Goal: Task Accomplishment & Management: Manage account settings

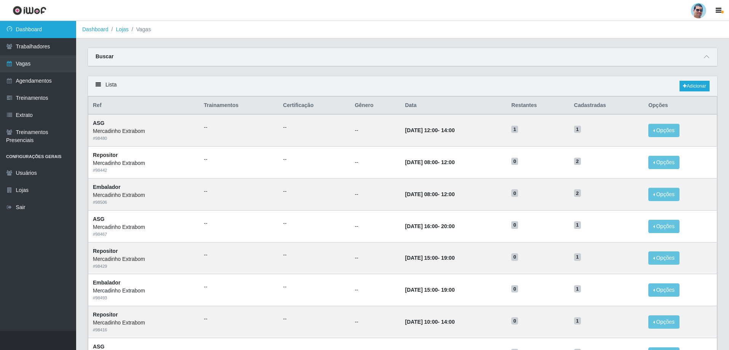
click at [56, 28] on link "Dashboard" at bounding box center [38, 29] width 76 height 17
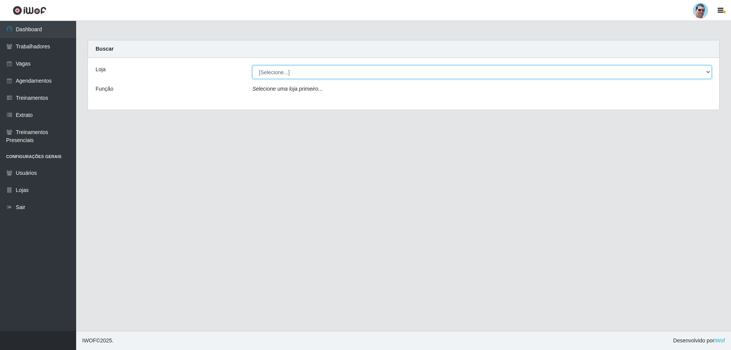
click at [277, 75] on select "[Selecione...] Mercadinho Extrabom" at bounding box center [481, 71] width 459 height 13
select select "175"
click at [252, 65] on select "[Selecione...] Mercadinho Extrabom" at bounding box center [481, 71] width 459 height 13
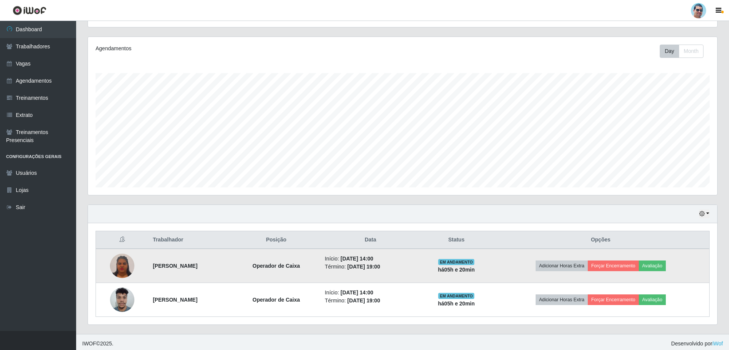
scroll to position [88, 0]
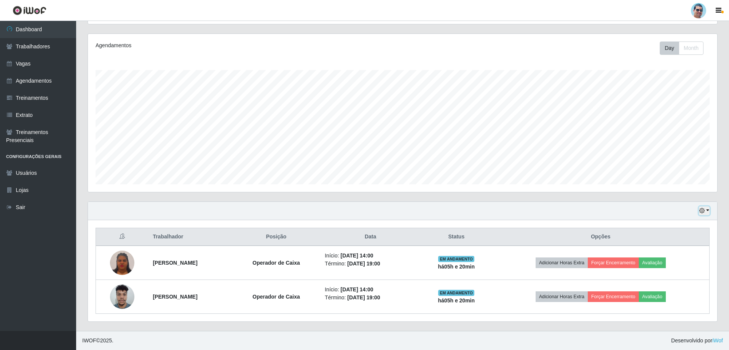
click at [706, 207] on button "button" at bounding box center [704, 210] width 11 height 9
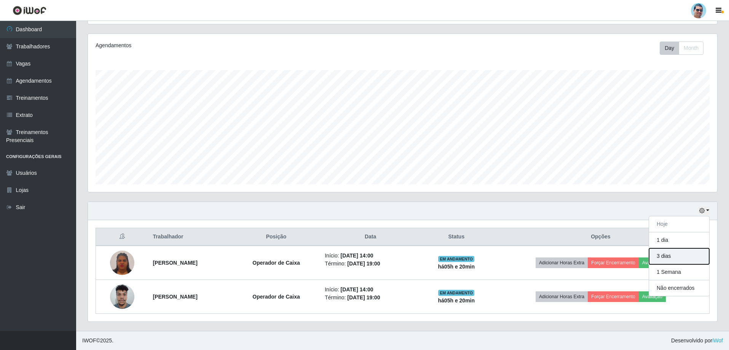
click at [678, 254] on button "3 dias" at bounding box center [679, 256] width 60 height 16
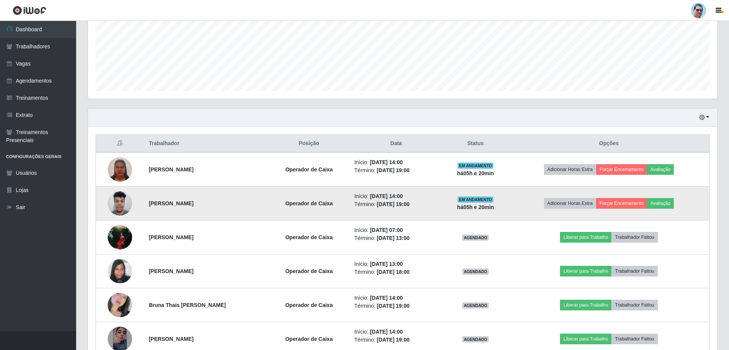
drag, startPoint x: 150, startPoint y: 213, endPoint x: 146, endPoint y: 210, distance: 4.3
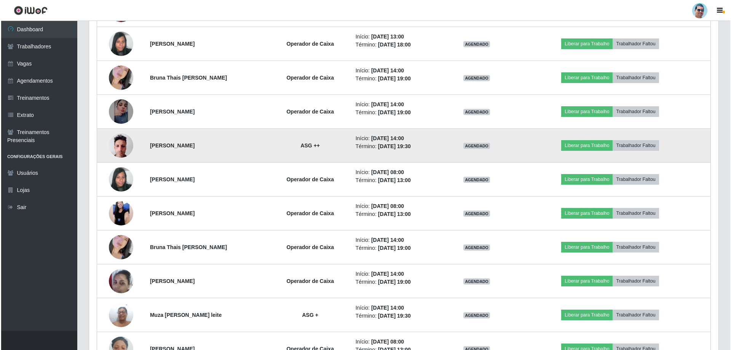
scroll to position [370, 0]
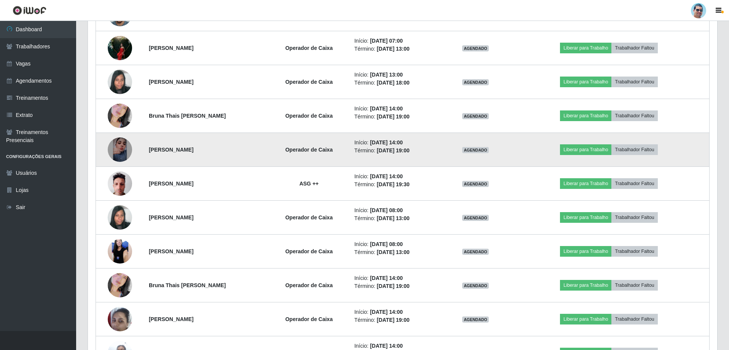
click at [114, 143] on img at bounding box center [120, 149] width 24 height 24
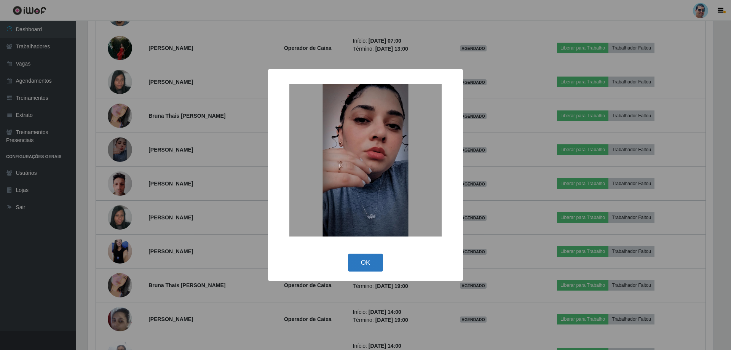
click at [359, 255] on button "OK" at bounding box center [365, 262] width 35 height 18
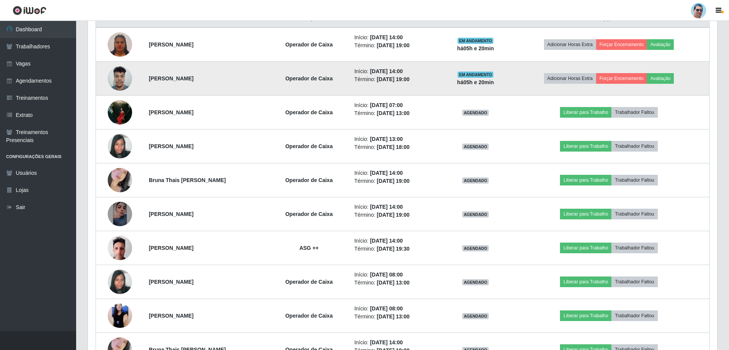
scroll to position [294, 0]
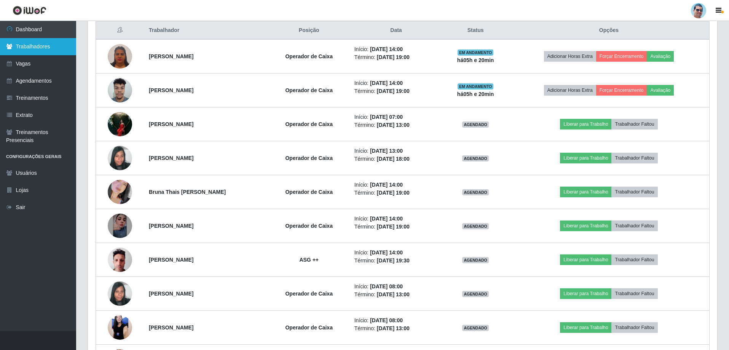
click at [33, 53] on link "Trabalhadores" at bounding box center [38, 46] width 76 height 17
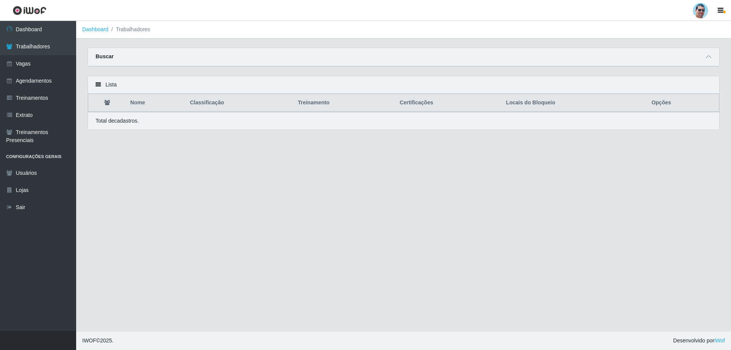
click at [709, 53] on div at bounding box center [708, 57] width 9 height 9
click at [709, 53] on span at bounding box center [708, 57] width 9 height 9
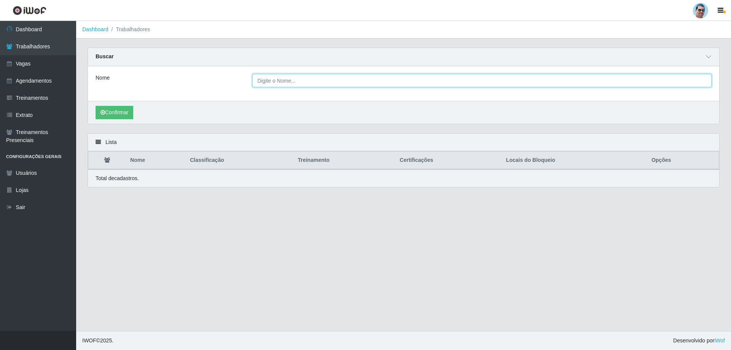
click at [313, 75] on input "Nome" at bounding box center [481, 80] width 459 height 13
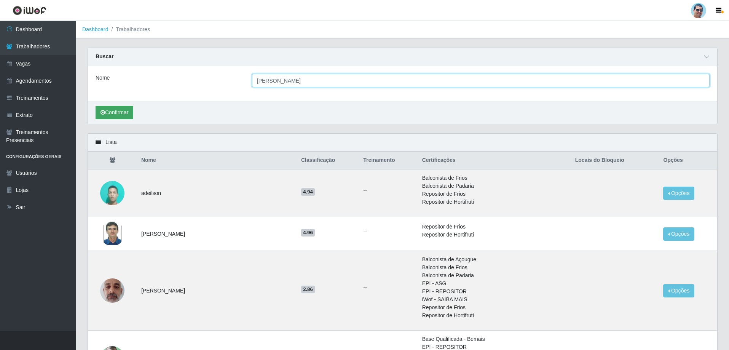
type input "[PERSON_NAME]"
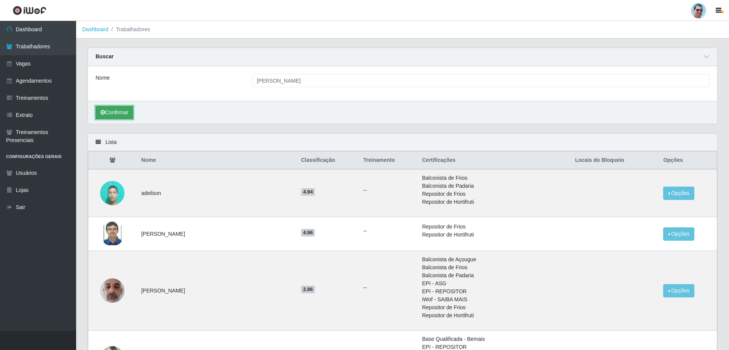
click at [116, 107] on button "Confirmar" at bounding box center [115, 112] width 38 height 13
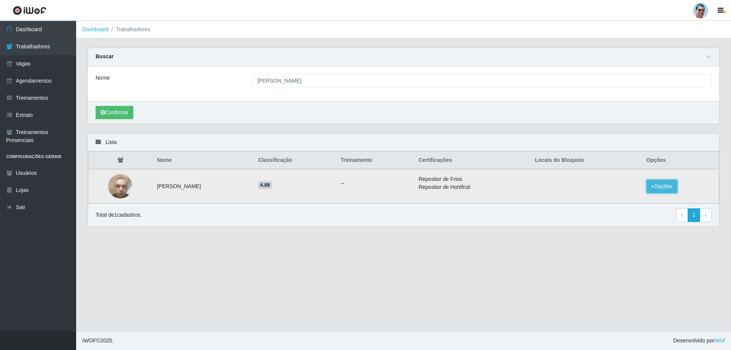
click at [666, 189] on button "Opções" at bounding box center [661, 186] width 31 height 13
click at [612, 179] on button "Bloquear - Empresa" at bounding box center [614, 178] width 61 height 16
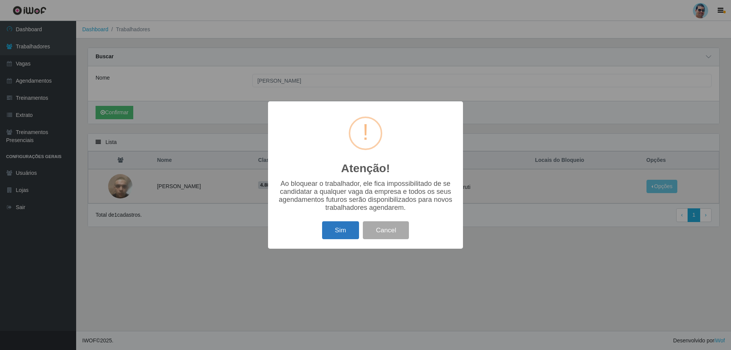
click at [352, 231] on button "Sim" at bounding box center [340, 230] width 37 height 18
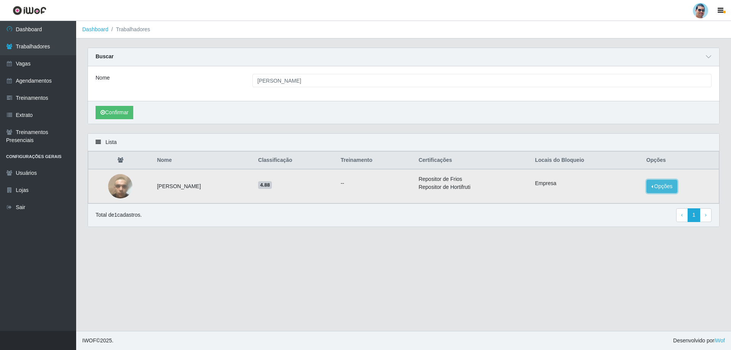
click at [672, 182] on button "Opções" at bounding box center [661, 186] width 31 height 13
click at [615, 192] on button "Bloquear - Loja" at bounding box center [610, 194] width 70 height 16
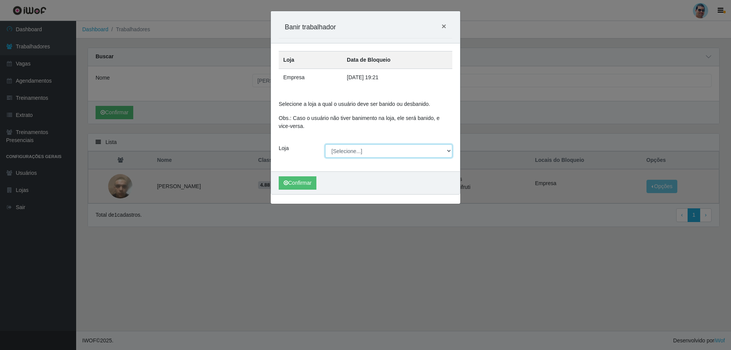
click at [350, 155] on select "[Selecione...] Mercadinho Extrabom" at bounding box center [388, 150] width 127 height 13
select select "175"
click at [325, 144] on select "[Selecione...] Mercadinho Extrabom" at bounding box center [388, 150] width 127 height 13
click at [299, 178] on button "Confirmar" at bounding box center [298, 182] width 38 height 13
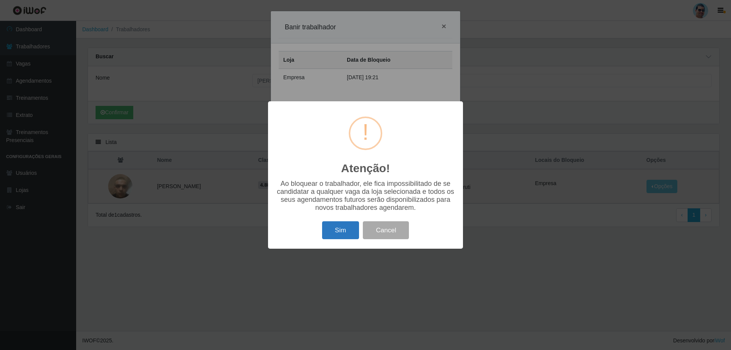
click at [333, 237] on button "Sim" at bounding box center [340, 230] width 37 height 18
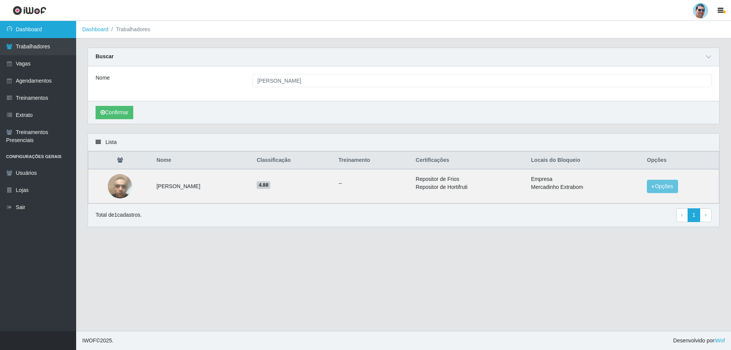
click at [67, 24] on link "Dashboard" at bounding box center [38, 29] width 76 height 17
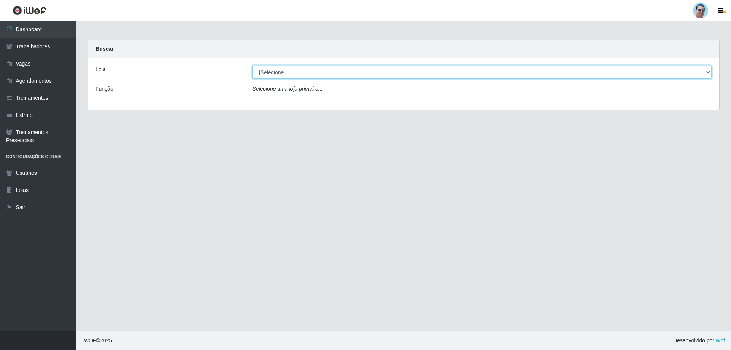
click at [269, 69] on select "[Selecione...] Mercadinho Extrabom" at bounding box center [481, 71] width 459 height 13
select select "175"
click at [252, 65] on select "[Selecione...] Mercadinho Extrabom" at bounding box center [481, 71] width 459 height 13
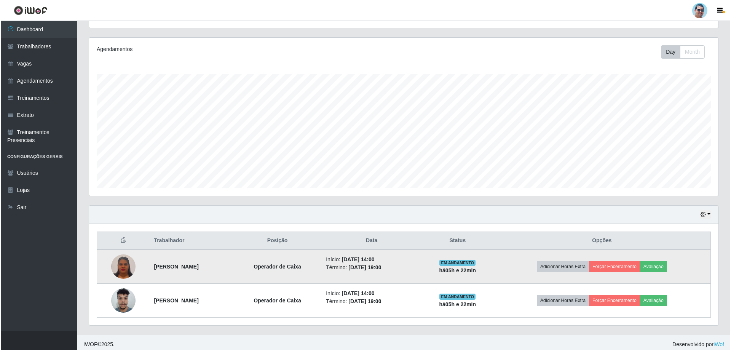
scroll to position [88, 0]
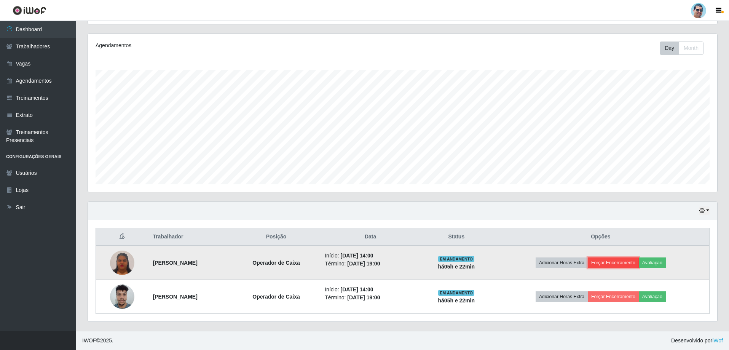
click at [629, 261] on button "Forçar Encerramento" at bounding box center [613, 262] width 51 height 11
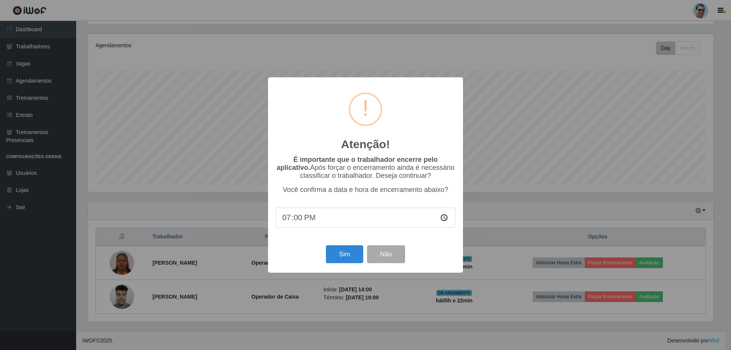
click at [296, 216] on input "19:00" at bounding box center [365, 217] width 180 height 20
type input "19:10"
click at [356, 256] on button "Sim" at bounding box center [344, 254] width 37 height 18
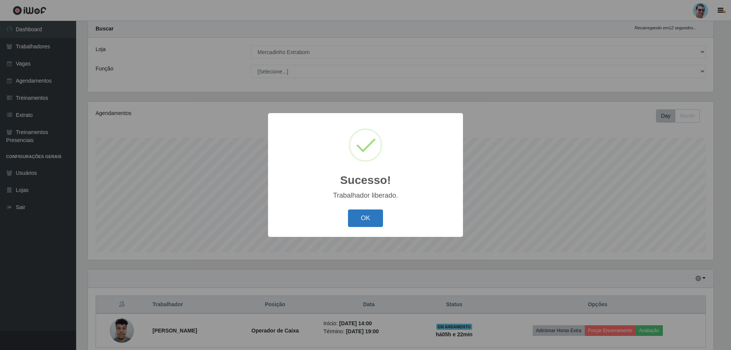
click at [366, 214] on button "OK" at bounding box center [365, 218] width 35 height 18
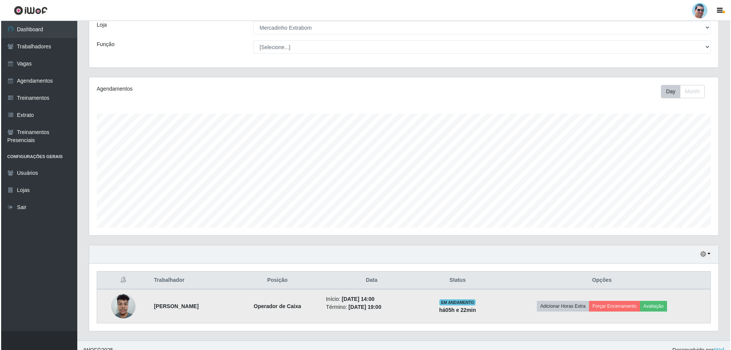
scroll to position [54, 0]
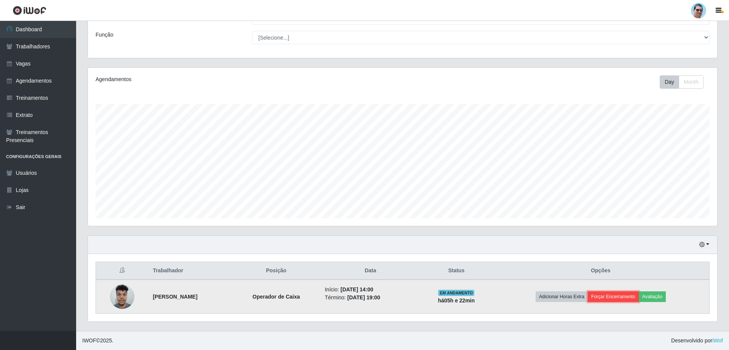
click at [629, 296] on button "Forçar Encerramento" at bounding box center [613, 296] width 51 height 11
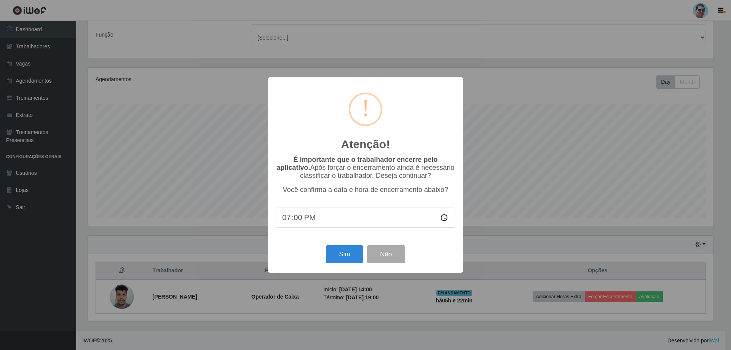
click at [298, 215] on input "19:00" at bounding box center [365, 217] width 180 height 20
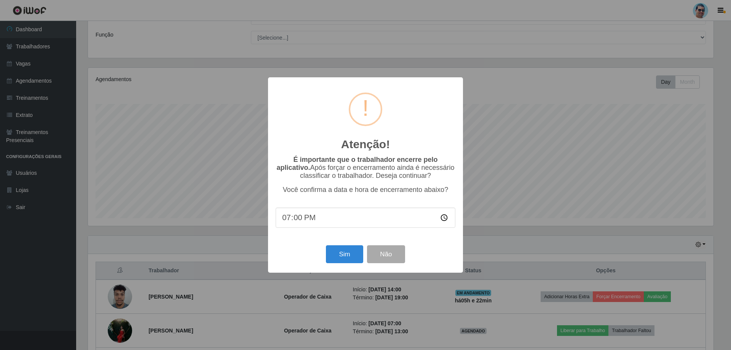
type input "19:07"
click at [350, 261] on button "Sim" at bounding box center [344, 254] width 37 height 18
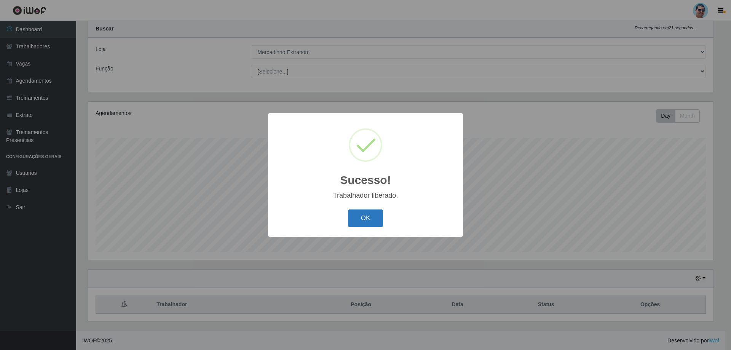
click at [359, 217] on button "OK" at bounding box center [365, 218] width 35 height 18
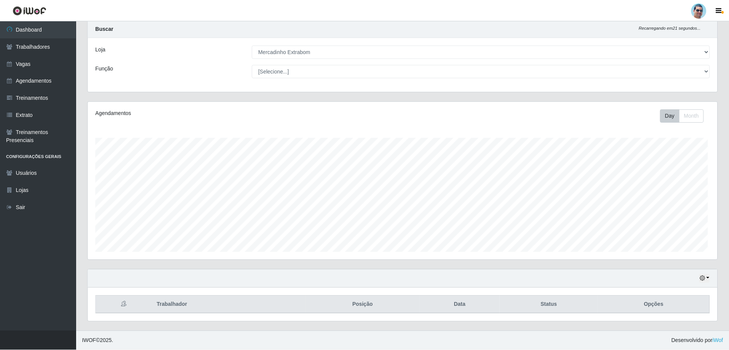
scroll to position [158, 629]
click at [47, 48] on link "Trabalhadores" at bounding box center [38, 46] width 76 height 17
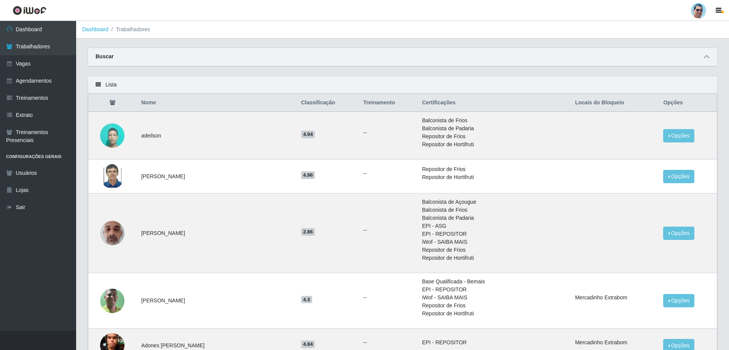
click at [705, 56] on icon at bounding box center [706, 56] width 5 height 5
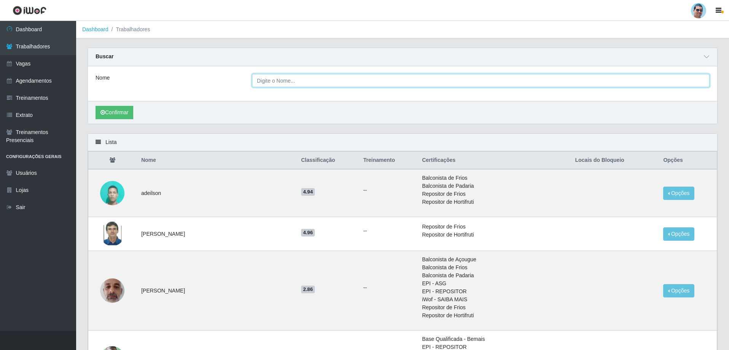
click at [275, 80] on input "Nome" at bounding box center [480, 80] width 457 height 13
type input "SAVIO"
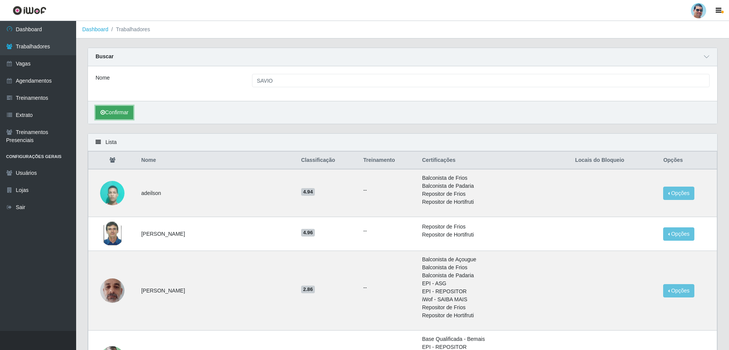
click at [104, 111] on icon "submit" at bounding box center [102, 112] width 5 height 5
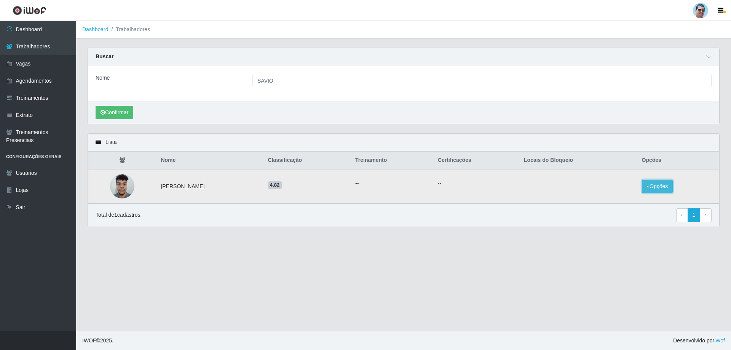
click at [651, 189] on button "Opções" at bounding box center [657, 186] width 31 height 13
click at [591, 178] on button "Bloquear - Empresa" at bounding box center [609, 178] width 61 height 16
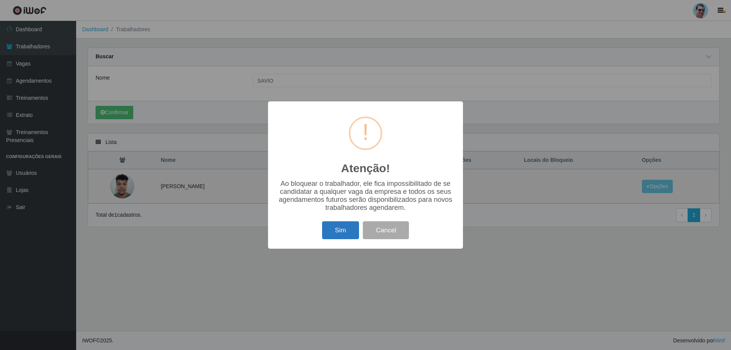
click at [329, 234] on button "Sim" at bounding box center [340, 230] width 37 height 18
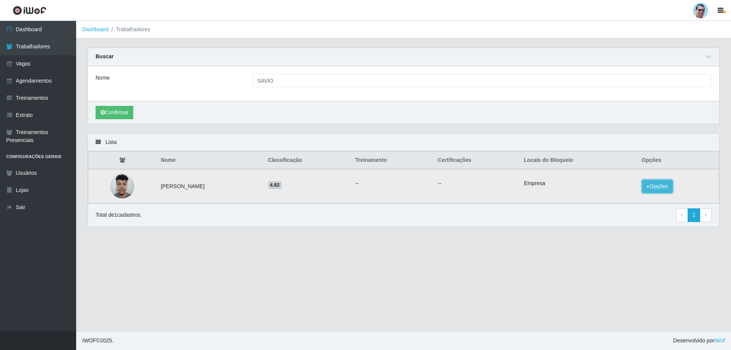
click at [651, 186] on button "Opções" at bounding box center [657, 186] width 31 height 13
click at [621, 196] on button "Bloquear - Loja" at bounding box center [605, 194] width 70 height 16
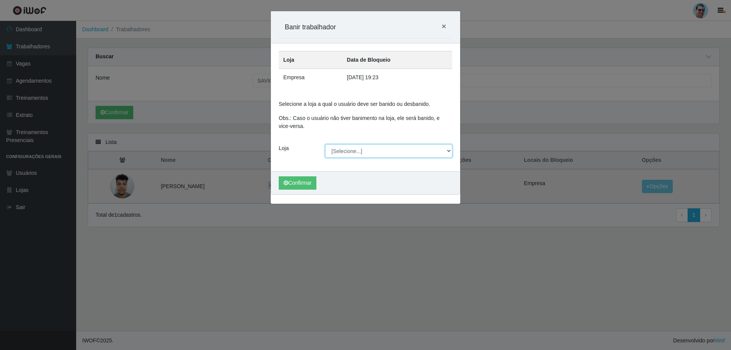
click at [340, 148] on select "[Selecione...] Mercadinho Extrabom" at bounding box center [388, 150] width 127 height 13
select select "175"
click at [325, 144] on select "[Selecione...] Mercadinho Extrabom" at bounding box center [388, 150] width 127 height 13
click at [292, 183] on button "Confirmar" at bounding box center [298, 182] width 38 height 13
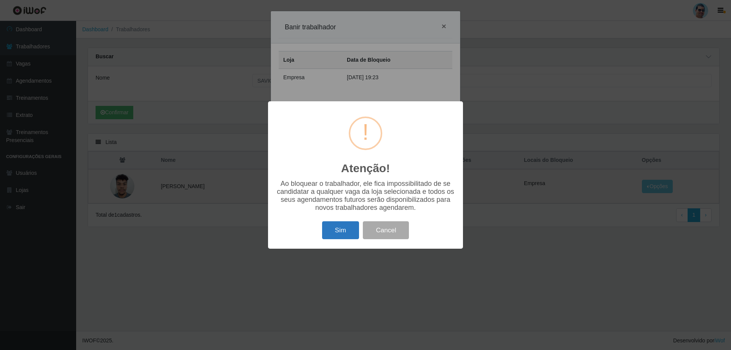
click at [342, 236] on button "Sim" at bounding box center [340, 230] width 37 height 18
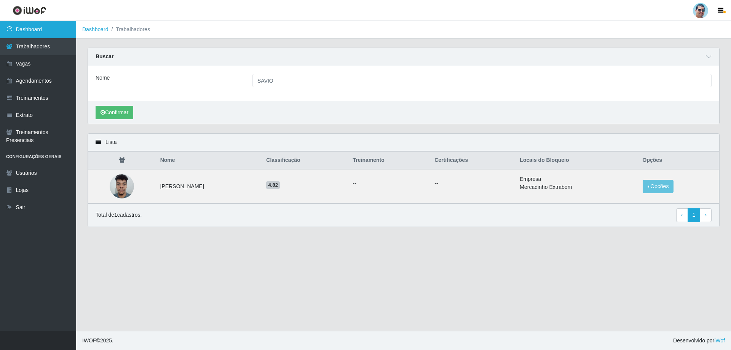
click at [69, 31] on link "Dashboard" at bounding box center [38, 29] width 76 height 17
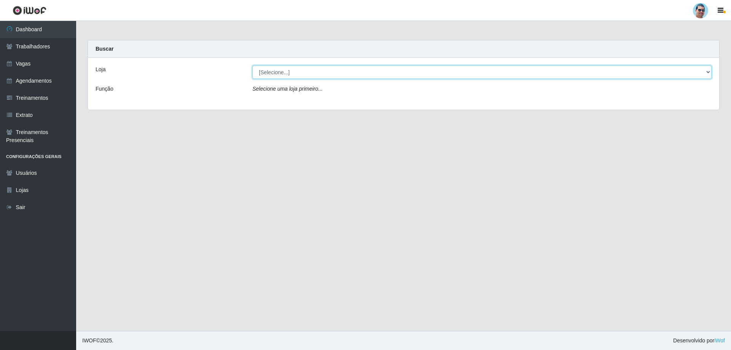
click at [285, 70] on select "[Selecione...] Mercadinho Extrabom" at bounding box center [481, 71] width 459 height 13
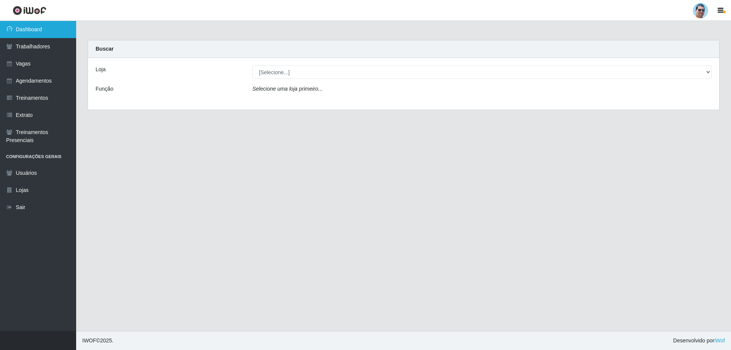
click at [50, 25] on link "Dashboard" at bounding box center [38, 29] width 76 height 17
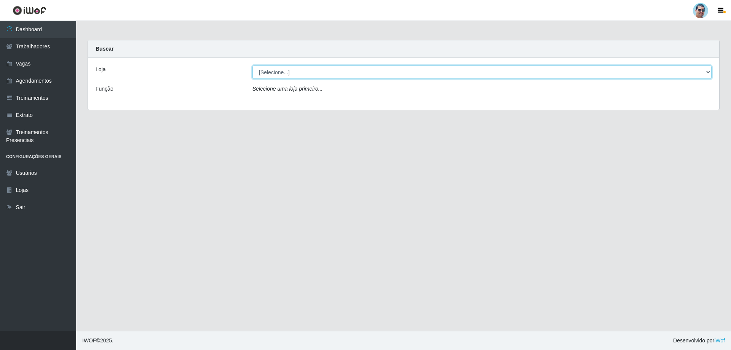
click at [283, 72] on select "[Selecione...] Mercadinho Extrabom" at bounding box center [481, 71] width 459 height 13
select select "175"
click at [252, 65] on select "[Selecione...] Mercadinho Extrabom" at bounding box center [481, 71] width 459 height 13
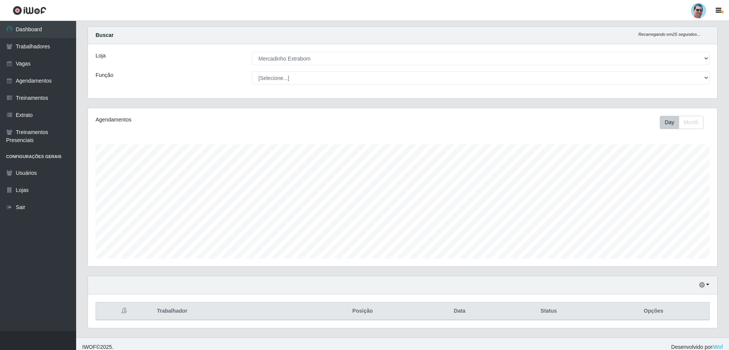
scroll to position [20, 0]
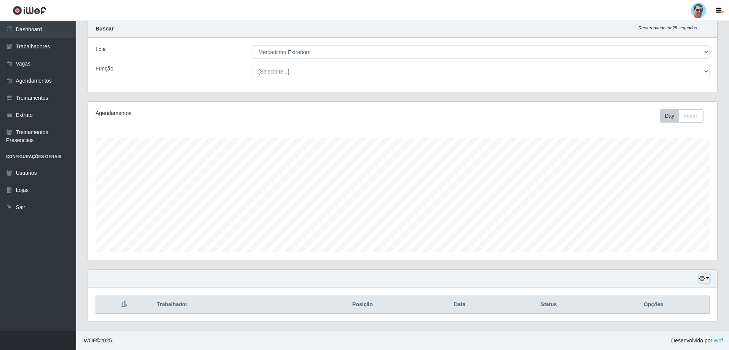
click at [707, 277] on button "button" at bounding box center [704, 278] width 11 height 9
click at [675, 229] on button "3 dias" at bounding box center [679, 234] width 60 height 16
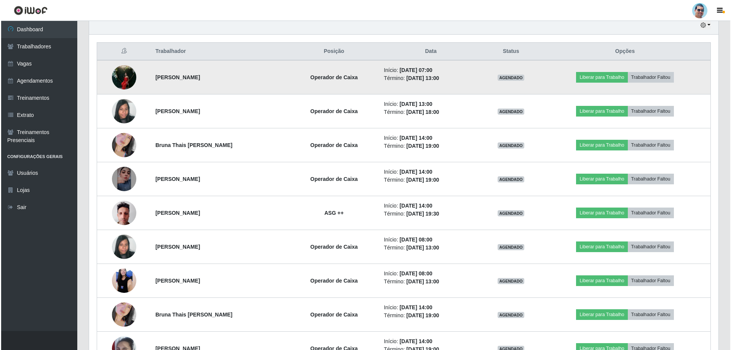
scroll to position [287, 0]
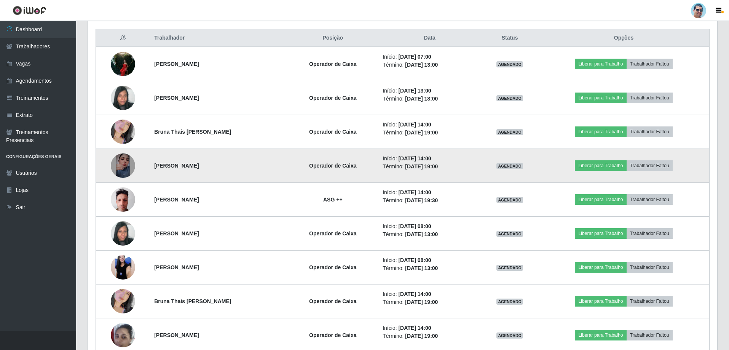
click at [127, 166] on img at bounding box center [123, 165] width 24 height 24
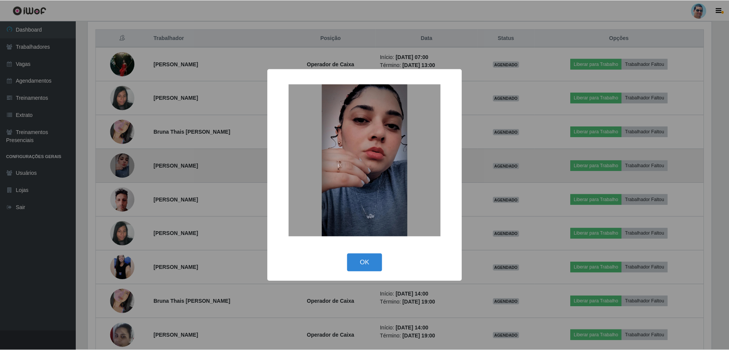
scroll to position [158, 625]
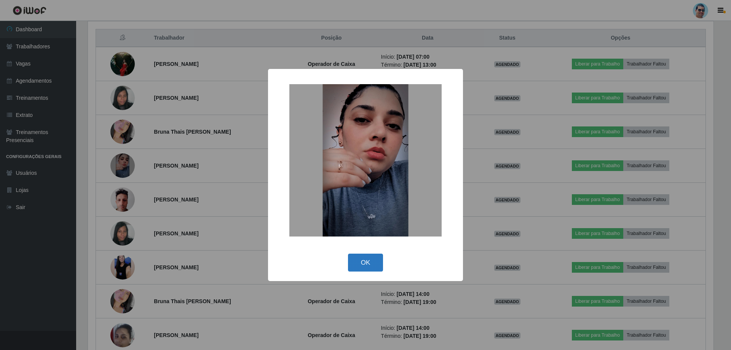
click at [358, 261] on button "OK" at bounding box center [365, 262] width 35 height 18
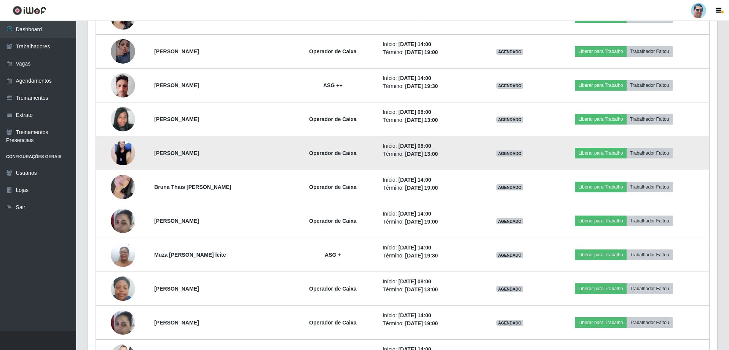
scroll to position [20, 0]
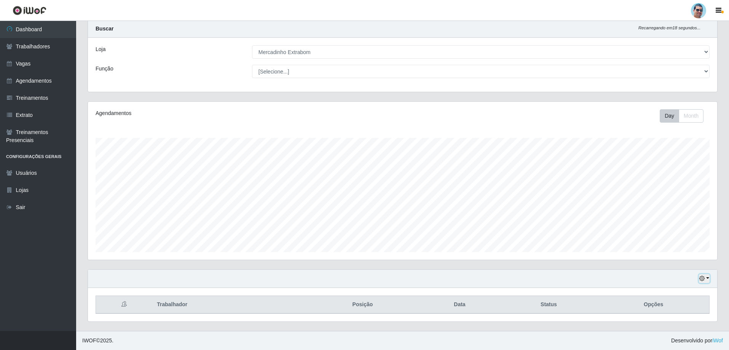
click at [709, 278] on button "button" at bounding box center [704, 278] width 11 height 9
click at [678, 246] on button "1 Semana" at bounding box center [679, 250] width 60 height 16
click at [707, 274] on button "button" at bounding box center [704, 278] width 11 height 9
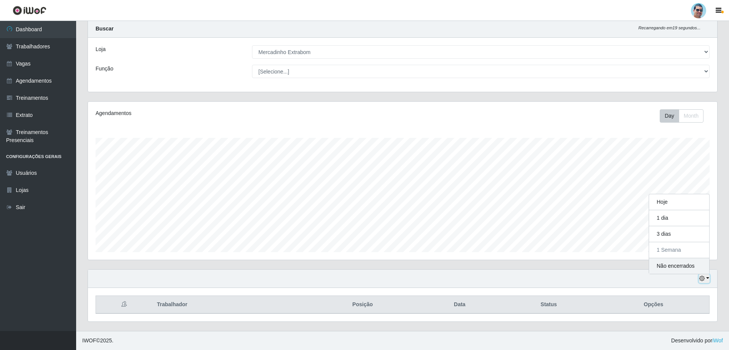
scroll to position [158, 629]
click at [683, 232] on button "3 dias" at bounding box center [679, 234] width 60 height 16
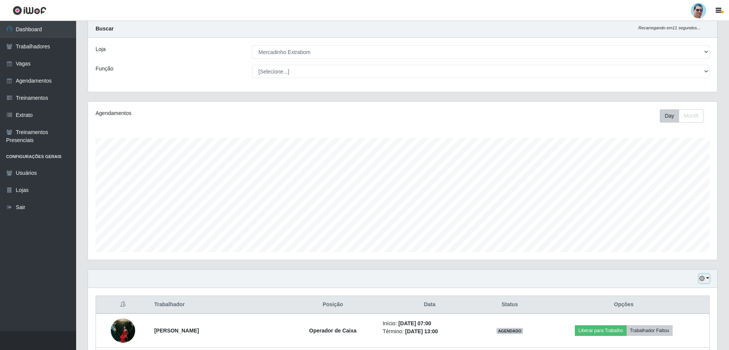
click at [704, 277] on icon "button" at bounding box center [701, 277] width 5 height 5
click at [691, 242] on button "1 Semana" at bounding box center [679, 250] width 60 height 16
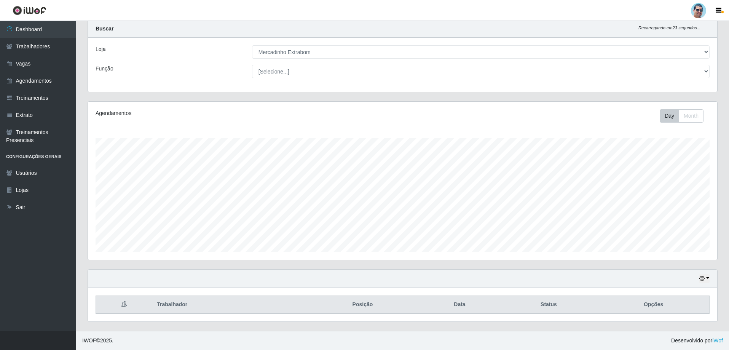
scroll to position [20, 0]
click at [710, 277] on div "Hoje 1 dia 3 dias 1 Semana Não encerrados" at bounding box center [402, 278] width 629 height 18
click at [708, 277] on button "button" at bounding box center [704, 278] width 11 height 9
click at [687, 236] on button "3 dias" at bounding box center [679, 234] width 60 height 16
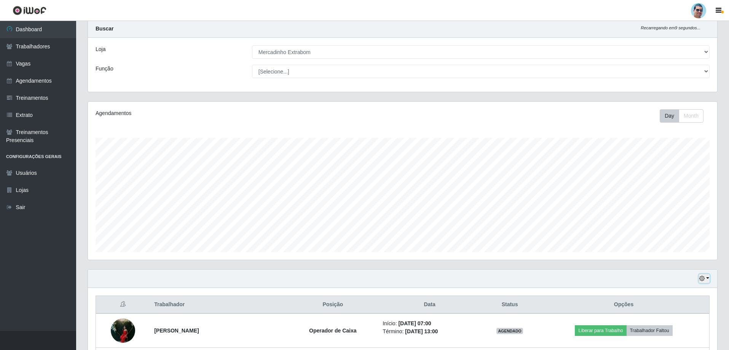
click at [706, 279] on button "button" at bounding box center [704, 278] width 11 height 9
click at [699, 249] on button "1 Semana" at bounding box center [679, 250] width 60 height 16
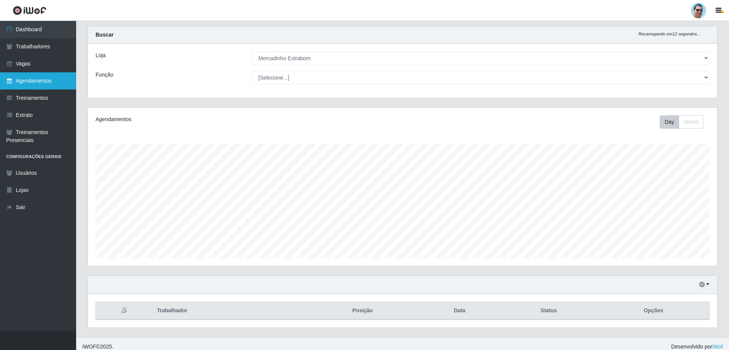
scroll to position [20, 0]
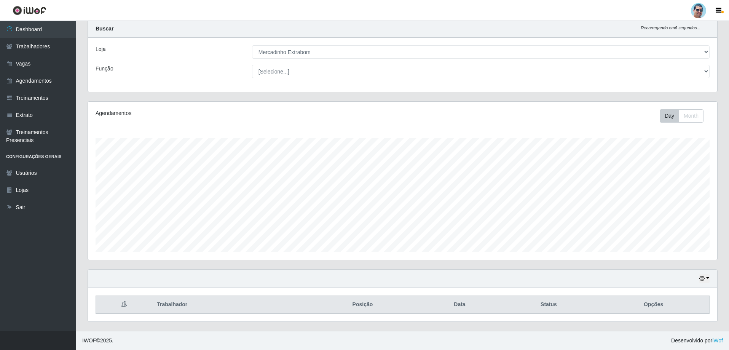
click at [430, 107] on div "Agendamentos Day Month 28/07 Agendamentos 25.51" at bounding box center [402, 181] width 629 height 158
click at [702, 278] on icon "button" at bounding box center [701, 277] width 5 height 5
click at [661, 230] on button "3 dias" at bounding box center [679, 234] width 60 height 16
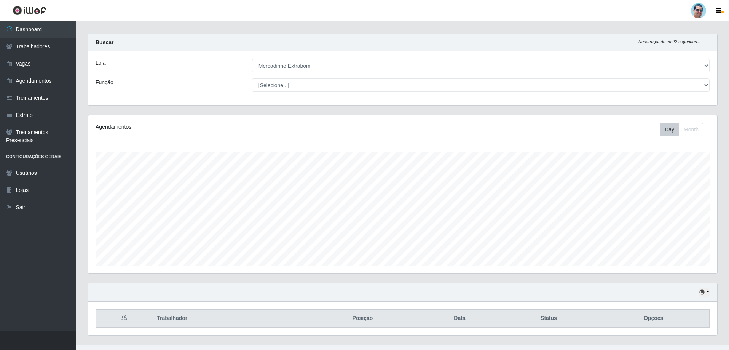
scroll to position [0, 0]
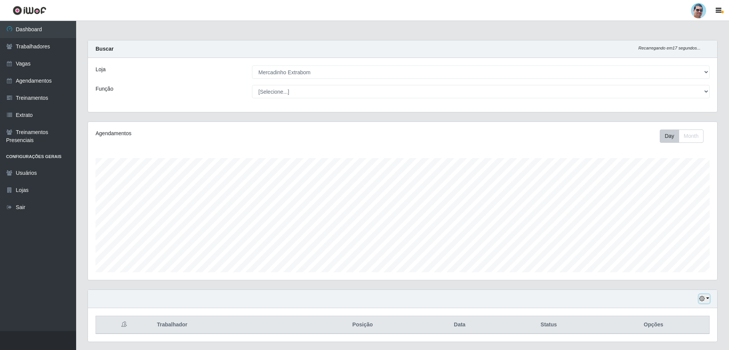
click at [705, 297] on button "button" at bounding box center [704, 298] width 11 height 9
click at [684, 269] on button "1 Semana" at bounding box center [679, 270] width 60 height 16
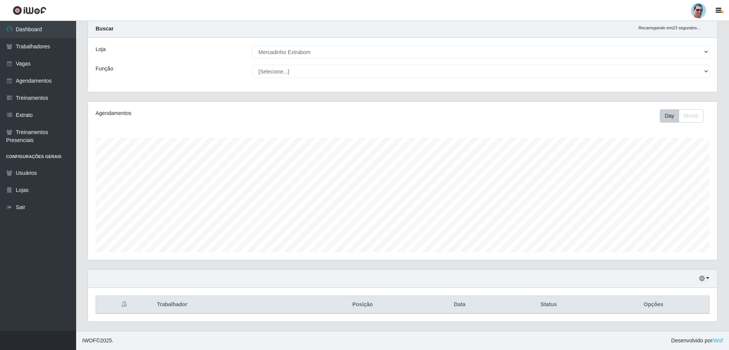
scroll to position [20, 0]
click at [706, 275] on button "button" at bounding box center [704, 278] width 11 height 9
click at [686, 231] on button "3 dias" at bounding box center [679, 234] width 60 height 16
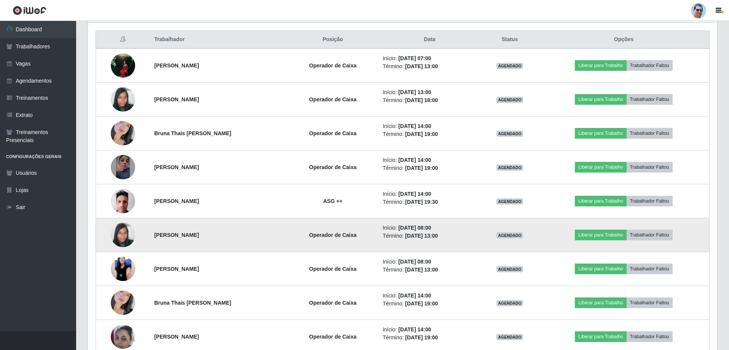
scroll to position [325, 0]
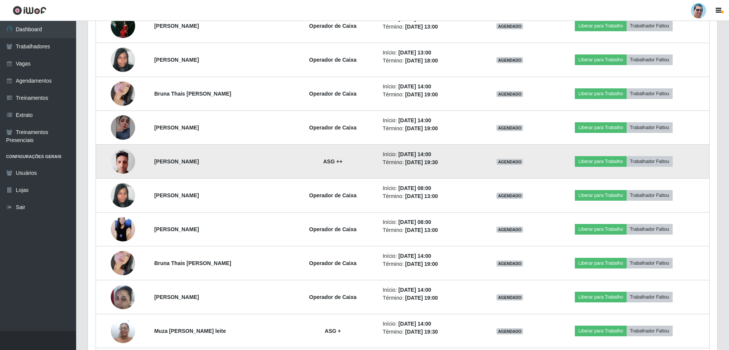
click at [120, 152] on img at bounding box center [123, 161] width 24 height 32
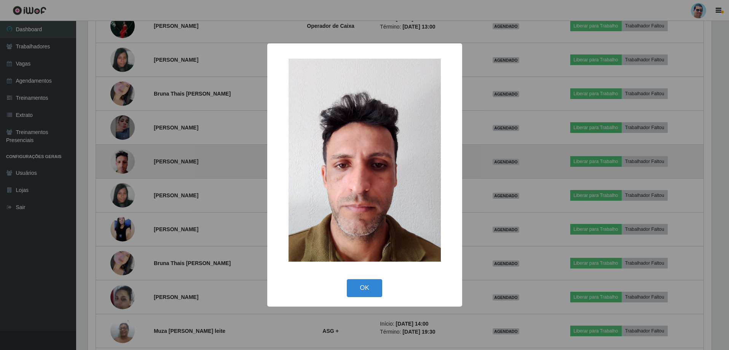
scroll to position [158, 625]
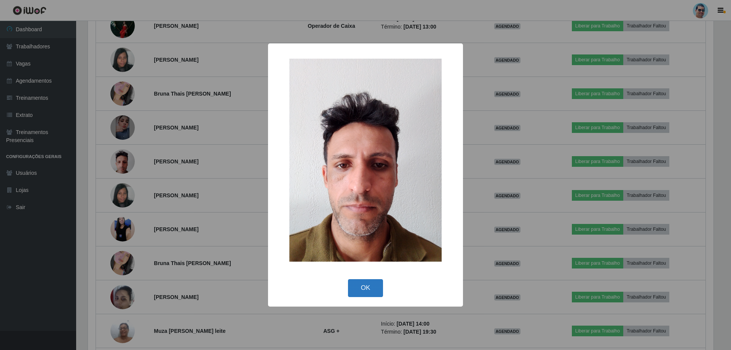
click at [353, 287] on button "OK" at bounding box center [365, 288] width 35 height 18
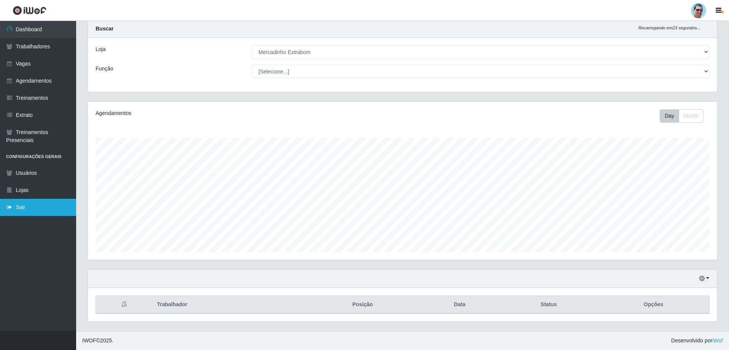
scroll to position [20, 0]
